Goal: Task Accomplishment & Management: Use online tool/utility

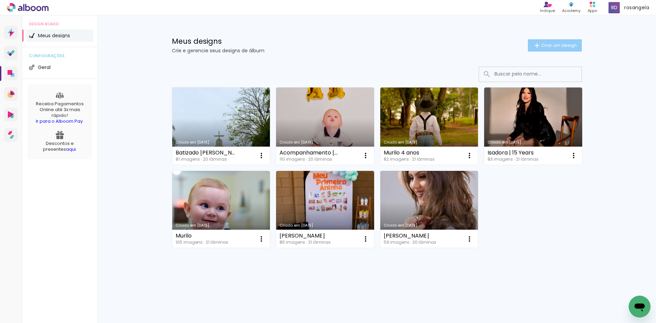
click at [562, 50] on paper-button "Criar um design" at bounding box center [555, 45] width 54 height 12
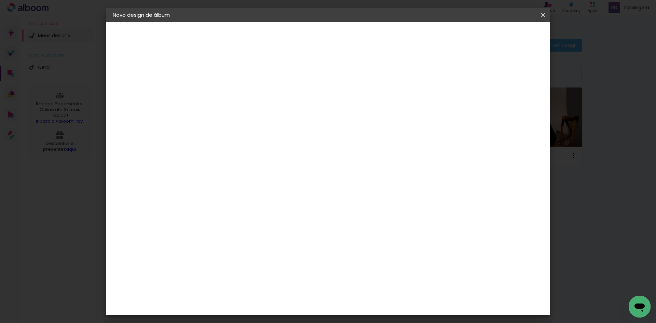
click at [224, 88] on input at bounding box center [224, 91] width 0 height 11
type input "Loiriane e Mateus"
type paper-input "Loiriane e Mateus"
click at [0, 0] on slot "Avançar" at bounding box center [0, 0] width 0 height 0
click at [352, 101] on paper-item "Tamanho Livre" at bounding box center [320, 103] width 66 height 15
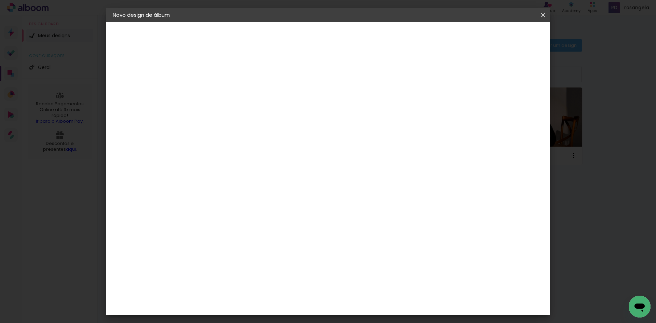
click at [0, 0] on slot "Avançar" at bounding box center [0, 0] width 0 height 0
click at [211, 80] on input "2" at bounding box center [220, 78] width 24 height 9
type input "1"
type paper-input "1"
click at [227, 80] on input "1" at bounding box center [220, 78] width 24 height 9
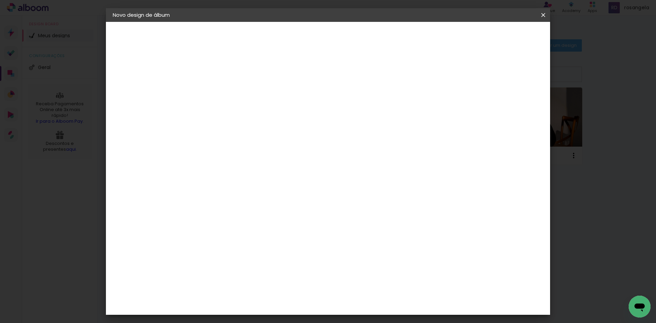
type input "2"
type paper-input "2"
click at [229, 76] on input "2" at bounding box center [220, 78] width 24 height 9
type input "3"
type paper-input "3"
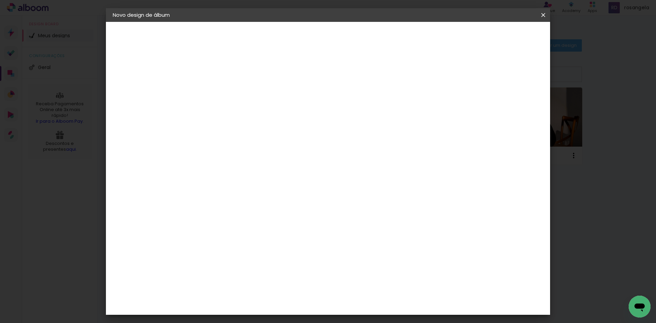
click at [229, 76] on input "3" at bounding box center [220, 78] width 24 height 9
click at [466, 81] on div at bounding box center [463, 78] width 6 height 6
type paper-checkbox "on"
click at [507, 40] on paper-button "Iniciar design" at bounding box center [484, 36] width 45 height 12
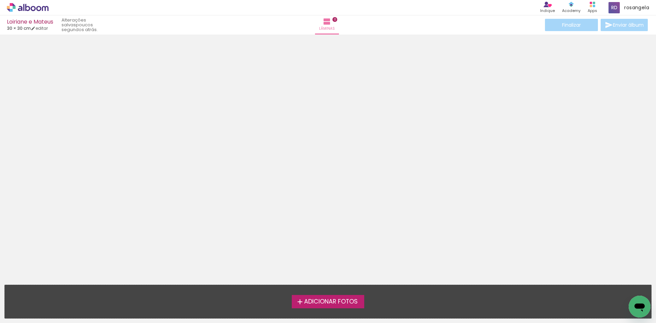
click at [335, 306] on label "Adicionar Fotos" at bounding box center [328, 301] width 73 height 13
click at [0, 0] on input "file" at bounding box center [0, 0] width 0 height 0
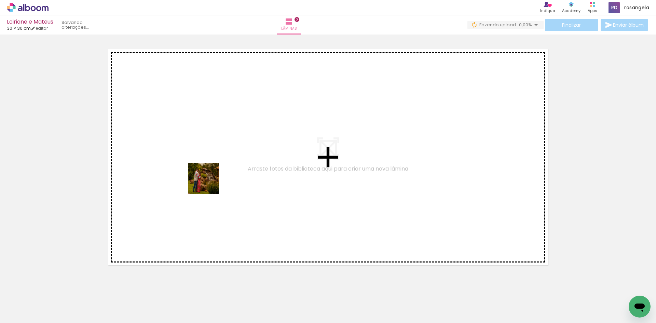
drag, startPoint x: 71, startPoint y: 301, endPoint x: 235, endPoint y: 169, distance: 211.3
click at [240, 163] on quentale-workspace at bounding box center [328, 161] width 656 height 323
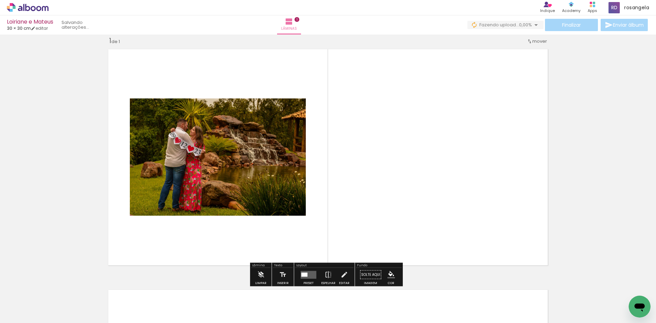
scroll to position [9, 0]
drag, startPoint x: 117, startPoint y: 307, endPoint x: 211, endPoint y: 192, distance: 148.5
click at [152, 269] on quentale-workspace at bounding box center [328, 161] width 656 height 323
drag, startPoint x: 211, startPoint y: 192, endPoint x: 219, endPoint y: 184, distance: 11.4
click at [219, 184] on quentale-layouter at bounding box center [327, 156] width 447 height 223
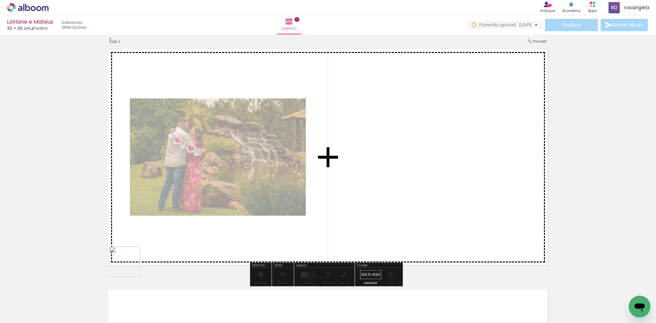
drag, startPoint x: 114, startPoint y: 293, endPoint x: 182, endPoint y: 183, distance: 129.3
click at [182, 183] on quentale-workspace at bounding box center [328, 161] width 656 height 323
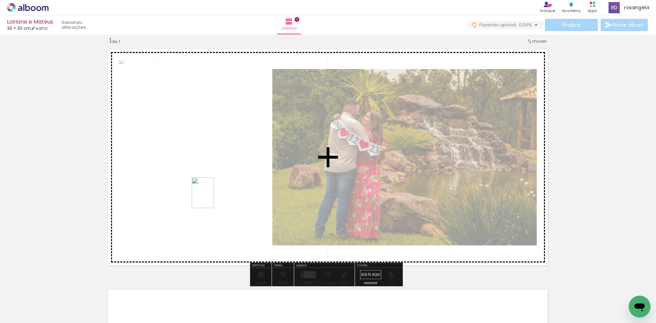
drag, startPoint x: 150, startPoint y: 301, endPoint x: 209, endPoint y: 209, distance: 109.2
click at [212, 197] on quentale-workspace at bounding box center [328, 161] width 656 height 323
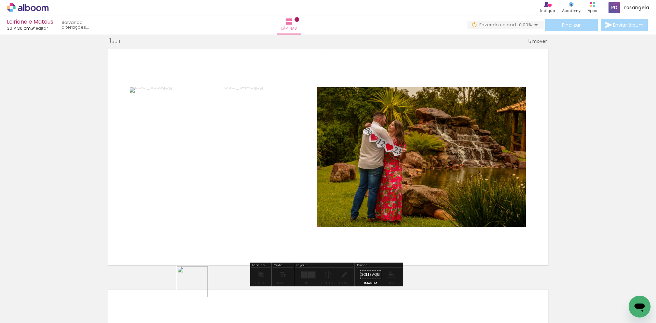
drag, startPoint x: 184, startPoint y: 309, endPoint x: 243, endPoint y: 185, distance: 136.5
click at [243, 182] on quentale-workspace at bounding box center [328, 161] width 656 height 323
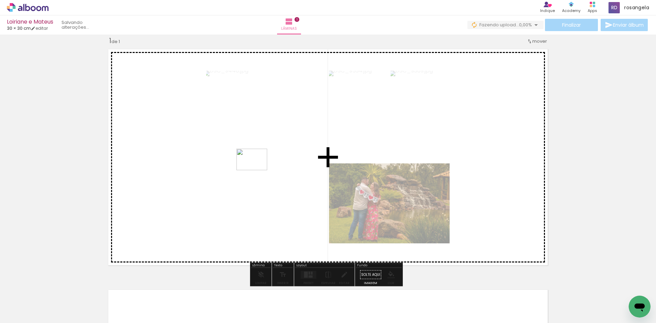
drag, startPoint x: 217, startPoint y: 308, endPoint x: 258, endPoint y: 167, distance: 147.2
click at [258, 167] on quentale-workspace at bounding box center [328, 161] width 656 height 323
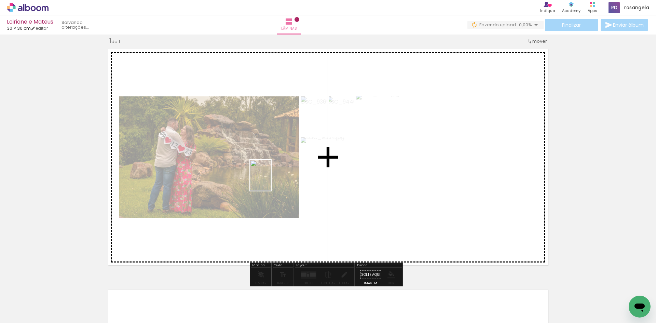
drag, startPoint x: 255, startPoint y: 292, endPoint x: 273, endPoint y: 202, distance: 91.3
click at [272, 172] on quentale-workspace at bounding box center [328, 161] width 656 height 323
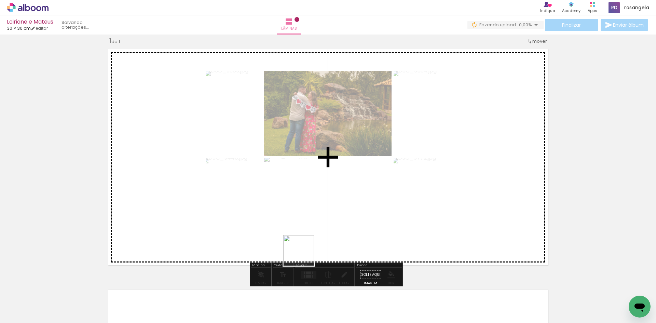
drag, startPoint x: 296, startPoint y: 303, endPoint x: 306, endPoint y: 179, distance: 123.7
click at [306, 179] on quentale-workspace at bounding box center [328, 161] width 656 height 323
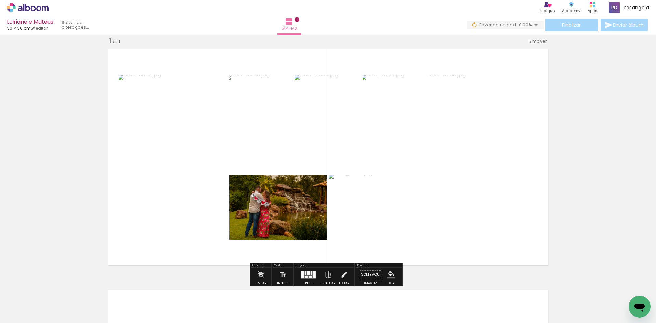
click at [300, 270] on div at bounding box center [308, 275] width 18 height 14
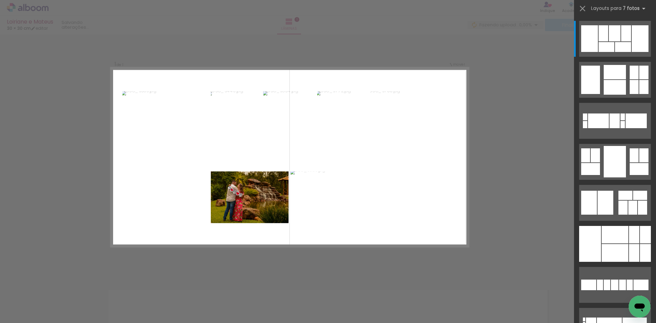
scroll to position [9, 0]
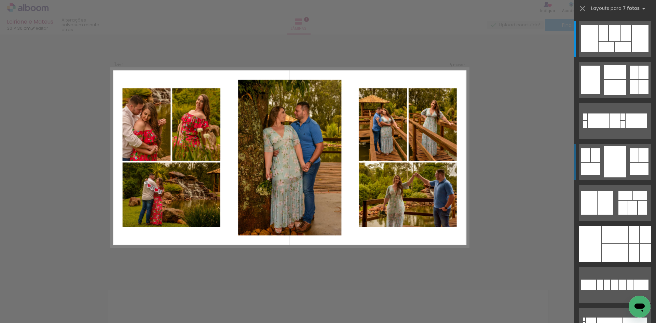
click at [613, 156] on div at bounding box center [614, 161] width 22 height 31
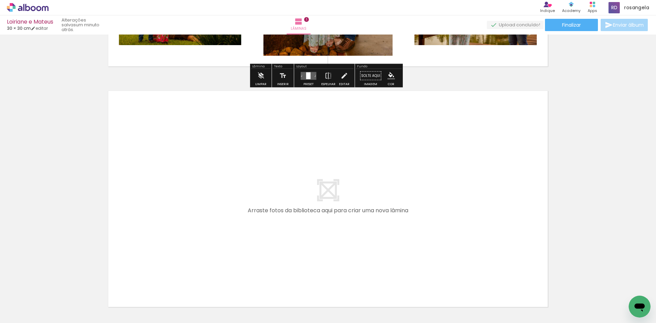
scroll to position [248, 0]
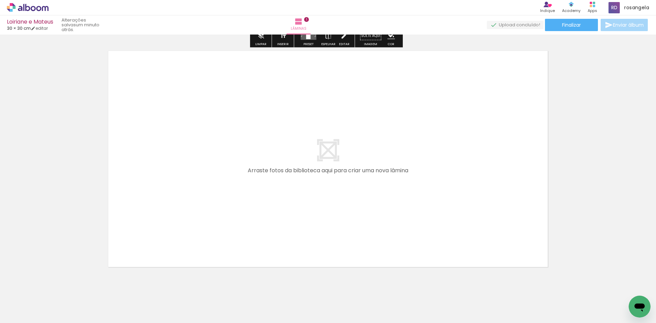
click at [14, 314] on iron-icon at bounding box center [10, 313] width 8 height 8
click at [0, 0] on input "file" at bounding box center [0, 0] width 0 height 0
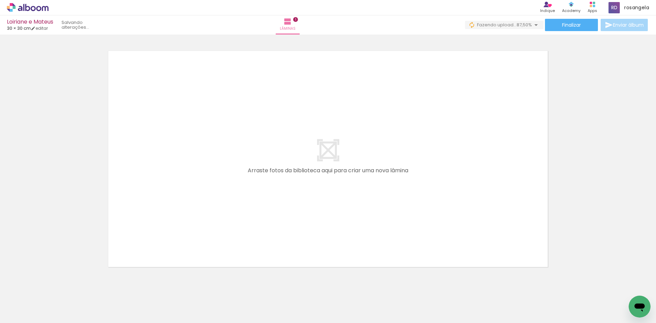
scroll to position [0, 0]
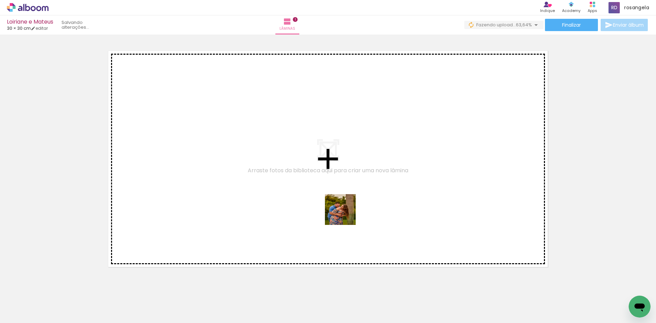
drag, startPoint x: 338, startPoint y: 305, endPoint x: 344, endPoint y: 211, distance: 94.1
click at [344, 211] on quentale-workspace at bounding box center [328, 161] width 656 height 323
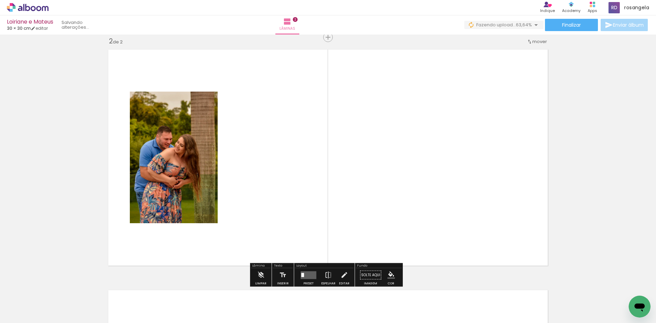
scroll to position [249, 0]
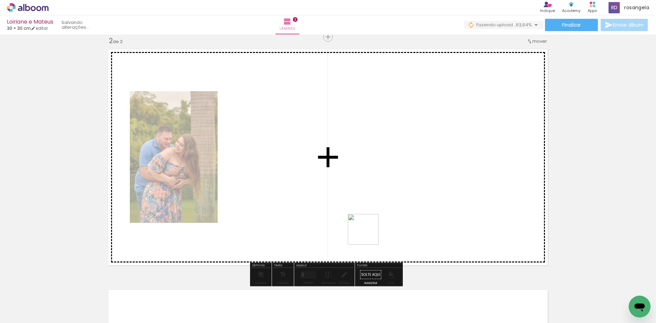
drag, startPoint x: 377, startPoint y: 296, endPoint x: 362, endPoint y: 210, distance: 86.7
click at [361, 204] on quentale-workspace at bounding box center [328, 161] width 656 height 323
drag, startPoint x: 416, startPoint y: 298, endPoint x: 395, endPoint y: 188, distance: 112.0
click at [395, 188] on quentale-workspace at bounding box center [328, 161] width 656 height 323
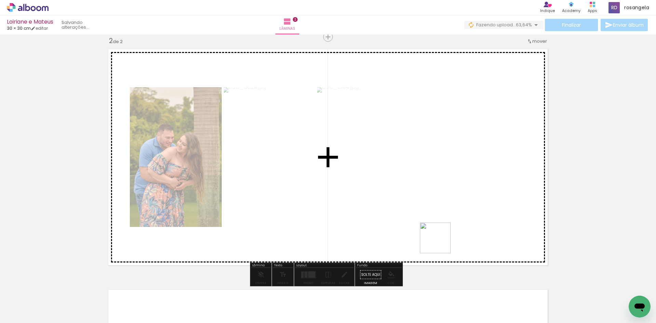
drag, startPoint x: 456, startPoint y: 297, endPoint x: 416, endPoint y: 199, distance: 105.7
click at [421, 192] on quentale-workspace at bounding box center [328, 161] width 656 height 323
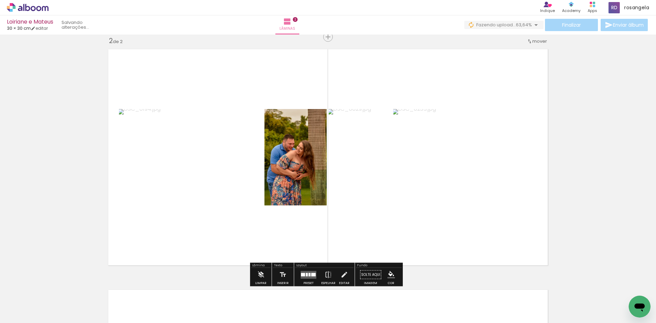
click at [303, 271] on quentale-layouter at bounding box center [308, 274] width 16 height 8
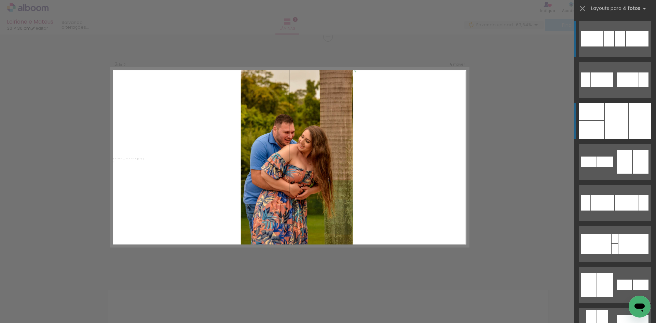
click at [606, 117] on div at bounding box center [616, 121] width 24 height 36
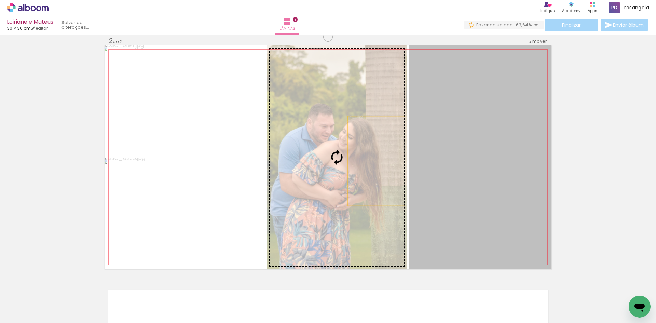
drag, startPoint x: 439, startPoint y: 165, endPoint x: 367, endPoint y: 161, distance: 72.5
click at [0, 0] on slot at bounding box center [0, 0] width 0 height 0
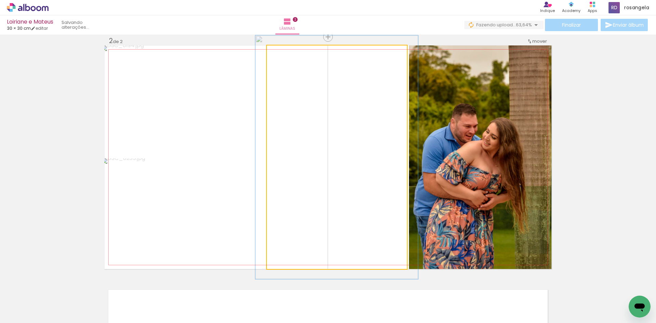
type paper-slider "109"
click at [285, 52] on div at bounding box center [284, 52] width 11 height 11
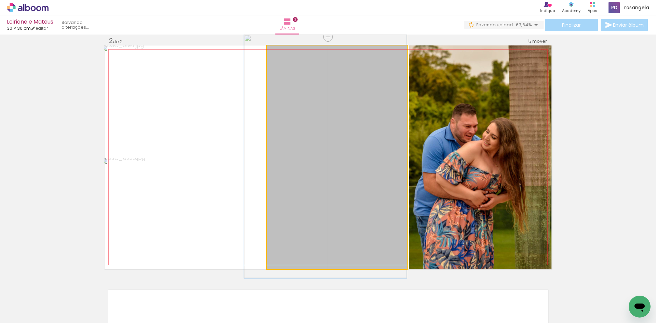
drag, startPoint x: 320, startPoint y: 105, endPoint x: 303, endPoint y: 104, distance: 17.4
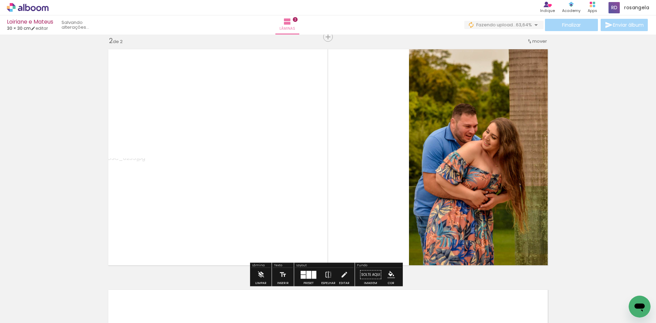
click at [560, 147] on div "Inserir lâmina 1 de 2 Inserir lâmina 2 de 2" at bounding box center [328, 148] width 656 height 721
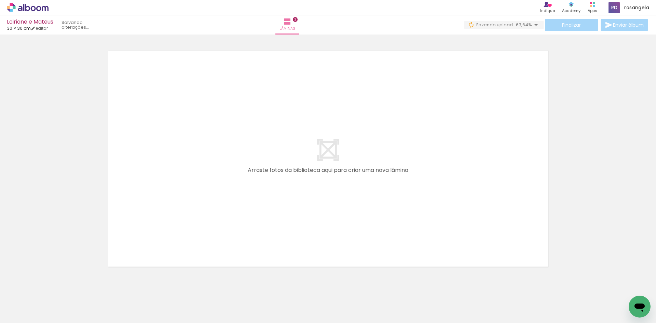
scroll to position [502, 0]
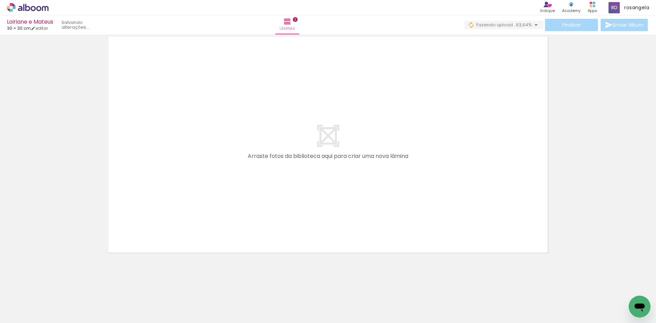
click at [32, 311] on span "Adicionar Fotos" at bounding box center [24, 314] width 20 height 8
click at [0, 0] on input "file" at bounding box center [0, 0] width 0 height 0
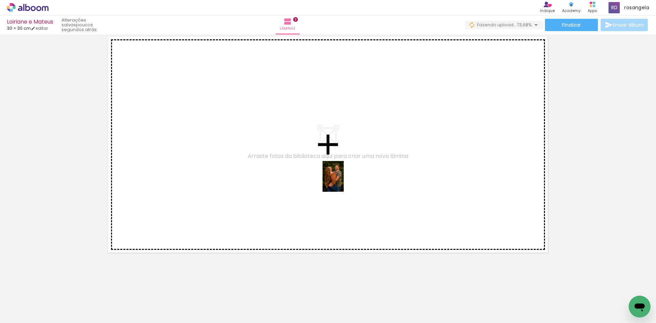
drag, startPoint x: 364, startPoint y: 299, endPoint x: 343, endPoint y: 181, distance: 119.6
click at [343, 181] on quentale-workspace at bounding box center [328, 161] width 656 height 323
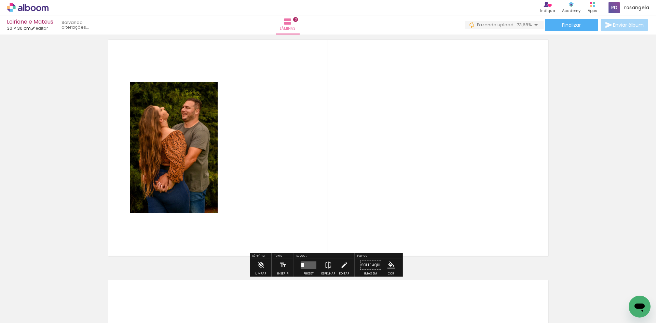
scroll to position [490, 0]
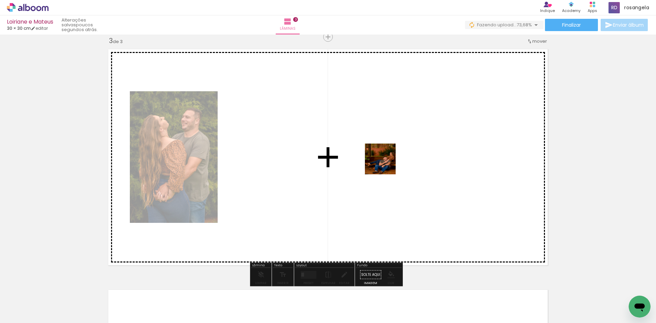
drag, startPoint x: 399, startPoint y: 264, endPoint x: 387, endPoint y: 167, distance: 98.0
click at [385, 162] on quentale-workspace at bounding box center [328, 161] width 656 height 323
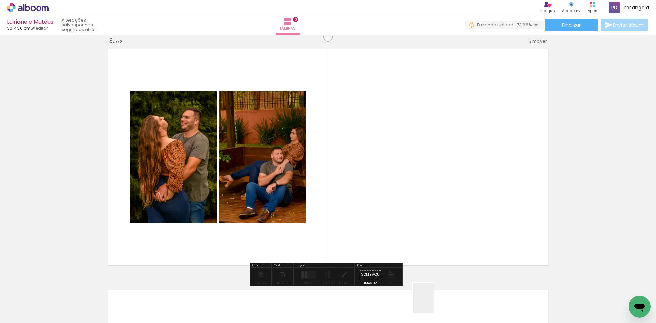
drag, startPoint x: 433, startPoint y: 305, endPoint x: 401, endPoint y: 174, distance: 134.8
click at [399, 170] on quentale-workspace at bounding box center [328, 161] width 656 height 323
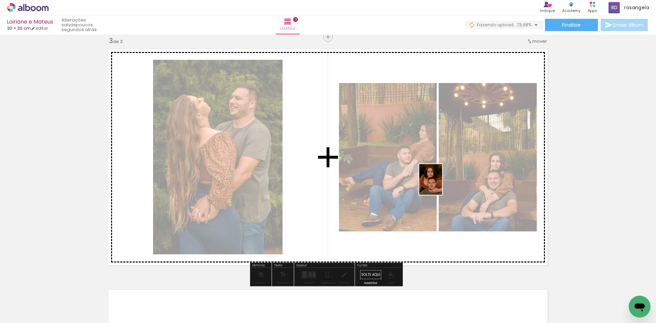
drag, startPoint x: 482, startPoint y: 308, endPoint x: 446, endPoint y: 197, distance: 116.8
click at [439, 183] on quentale-workspace at bounding box center [328, 161] width 656 height 323
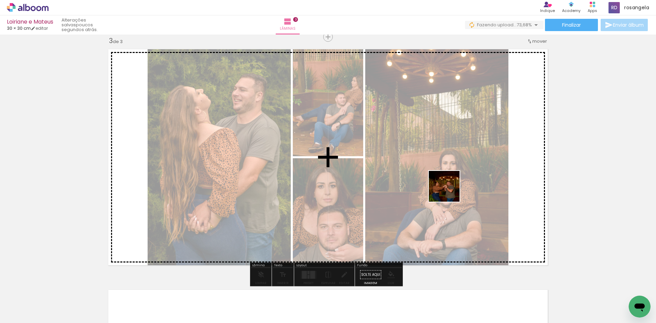
drag, startPoint x: 508, startPoint y: 296, endPoint x: 448, endPoint y: 186, distance: 126.1
click at [438, 174] on quentale-workspace at bounding box center [328, 161] width 656 height 323
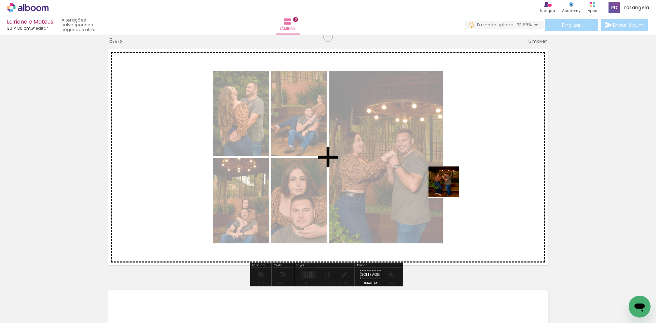
drag, startPoint x: 553, startPoint y: 293, endPoint x: 443, endPoint y: 181, distance: 157.2
click at [443, 181] on quentale-workspace at bounding box center [328, 161] width 656 height 323
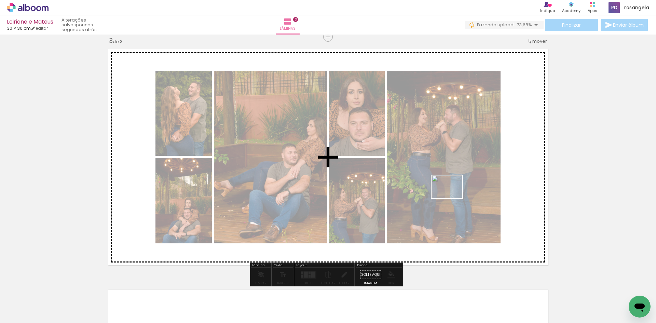
drag, startPoint x: 583, startPoint y: 299, endPoint x: 452, endPoint y: 196, distance: 167.1
click at [452, 196] on quentale-workspace at bounding box center [328, 161] width 656 height 323
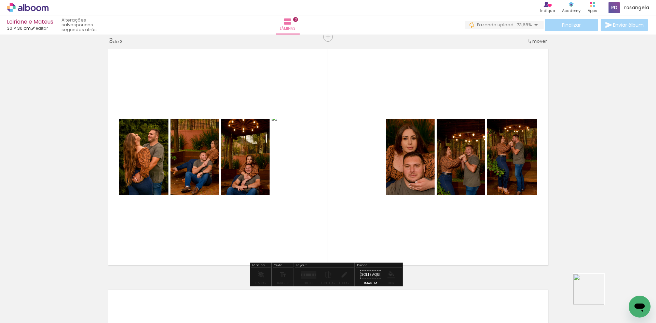
drag, startPoint x: 617, startPoint y: 300, endPoint x: 424, endPoint y: 228, distance: 205.4
click at [424, 228] on quentale-workspace at bounding box center [328, 161] width 656 height 323
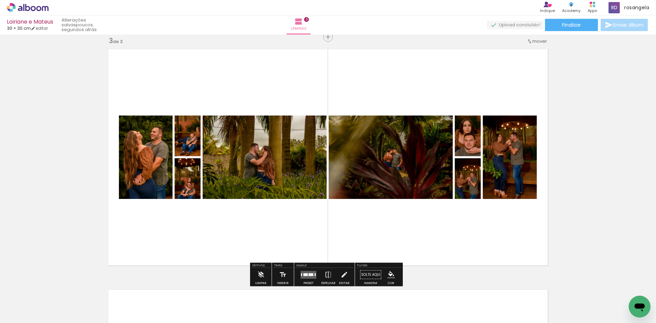
drag, startPoint x: 594, startPoint y: 189, endPoint x: 582, endPoint y: 201, distance: 17.2
click at [594, 189] on div "Inserir lâmina 1 de 3 Inserir lâmina 2 de 3 Inserir lâmina 3 de 3" at bounding box center [328, 28] width 656 height 962
click at [300, 276] on quentale-layouter at bounding box center [308, 274] width 16 height 8
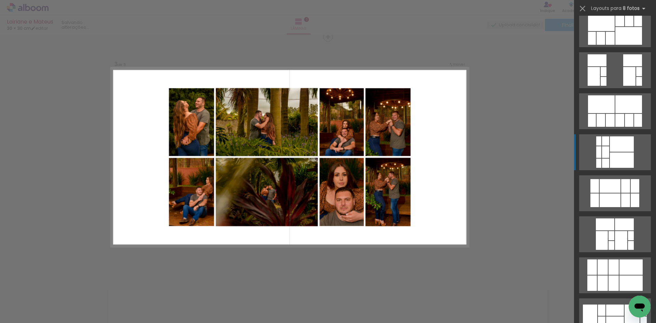
scroll to position [68, 0]
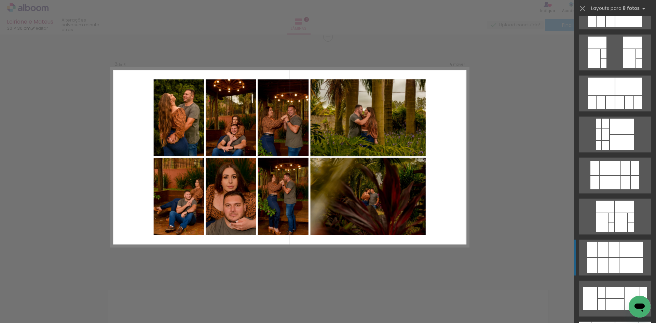
click at [615, 252] on div at bounding box center [613, 248] width 10 height 15
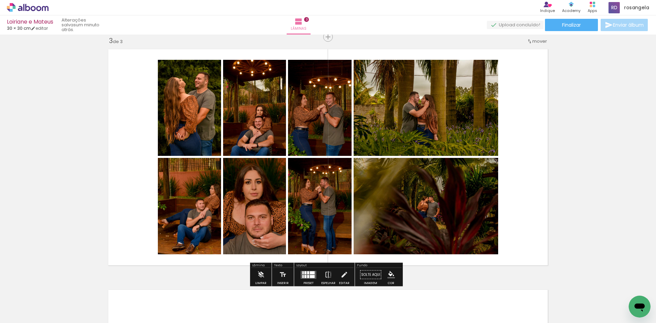
click at [304, 276] on div at bounding box center [305, 276] width 2 height 3
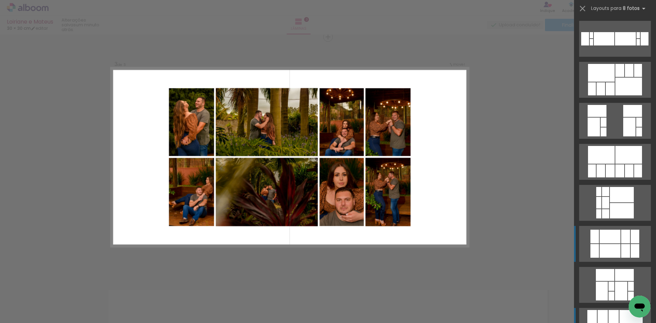
scroll to position [34, 0]
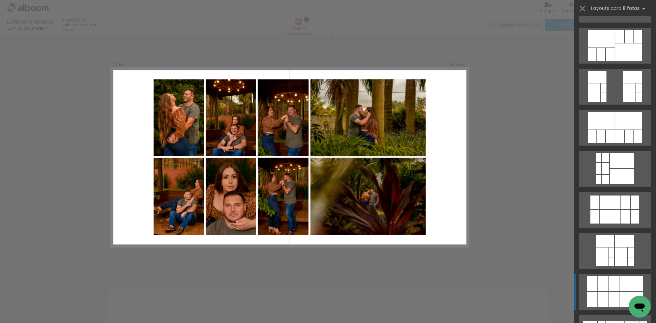
click at [604, 290] on div at bounding box center [602, 283] width 10 height 15
click at [593, 284] on div at bounding box center [592, 283] width 10 height 15
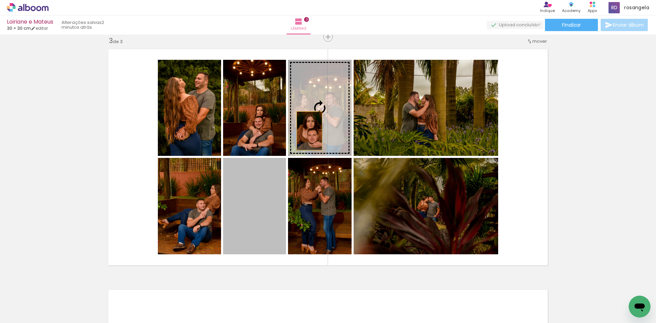
drag, startPoint x: 247, startPoint y: 204, endPoint x: 310, endPoint y: 124, distance: 102.3
click at [0, 0] on slot at bounding box center [0, 0] width 0 height 0
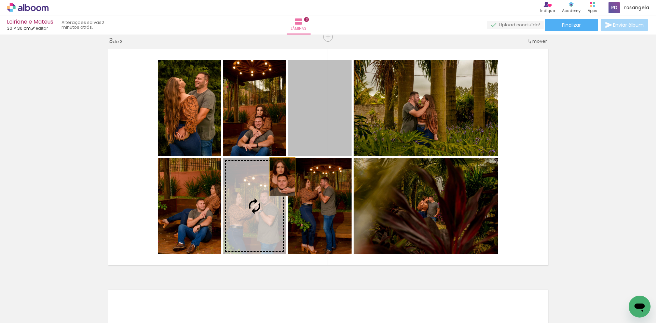
drag, startPoint x: 310, startPoint y: 124, endPoint x: 263, endPoint y: 195, distance: 85.6
click at [0, 0] on slot at bounding box center [0, 0] width 0 height 0
click at [268, 191] on quentale-photo at bounding box center [254, 206] width 63 height 96
click at [0, 0] on div at bounding box center [0, 0] width 0 height 0
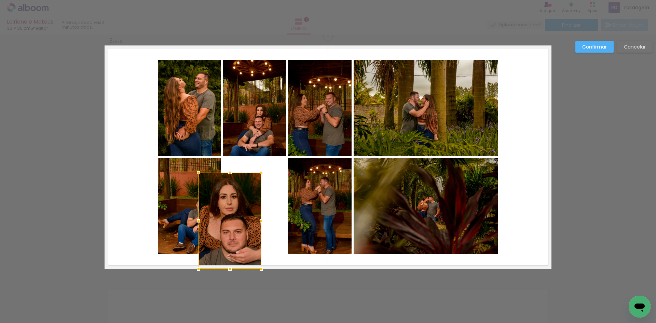
drag, startPoint x: 263, startPoint y: 195, endPoint x: 243, endPoint y: 208, distance: 24.2
click at [243, 208] on div at bounding box center [229, 220] width 63 height 96
click at [628, 43] on paper-button "Cancelar" at bounding box center [635, 47] width 36 height 12
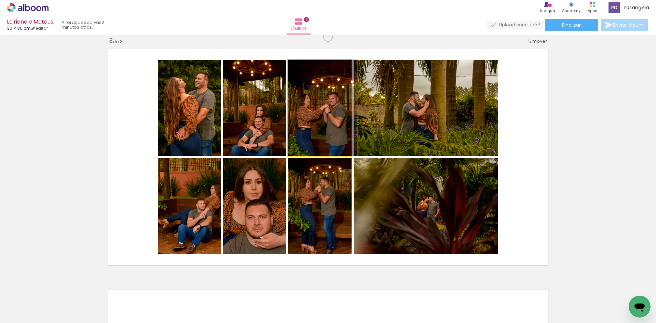
drag, startPoint x: 324, startPoint y: 109, endPoint x: 330, endPoint y: 107, distance: 6.4
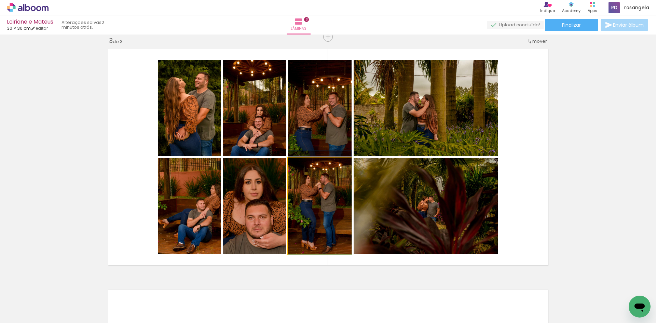
drag, startPoint x: 334, startPoint y: 185, endPoint x: 343, endPoint y: 177, distance: 12.3
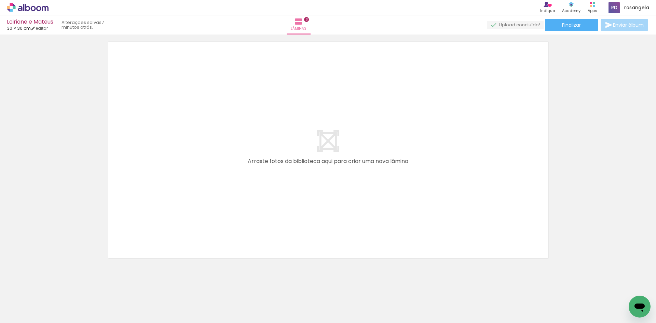
scroll to position [743, 0]
click at [30, 313] on span "Adicionar Fotos" at bounding box center [24, 314] width 20 height 8
click at [0, 0] on input "file" at bounding box center [0, 0] width 0 height 0
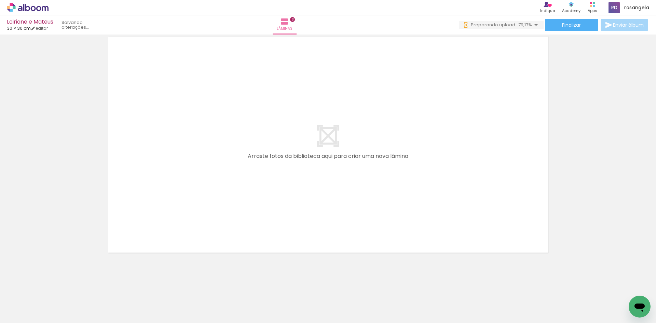
scroll to position [0, 0]
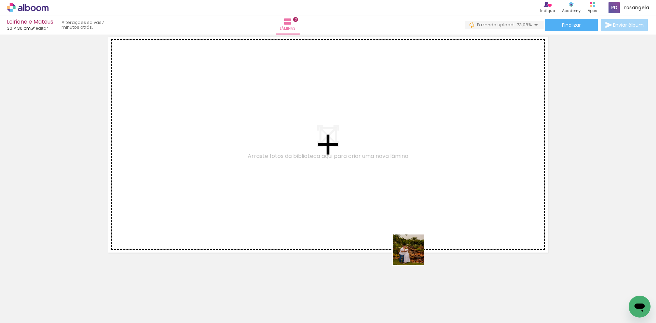
drag, startPoint x: 403, startPoint y: 305, endPoint x: 426, endPoint y: 228, distance: 79.9
click at [419, 198] on quentale-workspace at bounding box center [328, 161] width 656 height 323
